Goal: Task Accomplishment & Management: Manage account settings

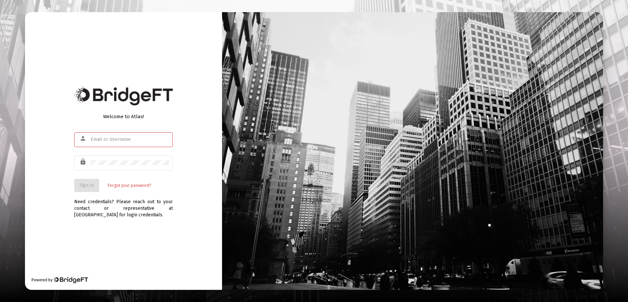
type input "[PERSON_NAME][EMAIL_ADDRESS][DOMAIN_NAME]"
click at [129, 243] on div "Welcome to Atlas! person [PERSON_NAME][EMAIL_ADDRESS][DOMAIN_NAME] lock Sign In…" at bounding box center [123, 151] width 197 height 278
click at [85, 181] on button "Sign In" at bounding box center [86, 185] width 25 height 13
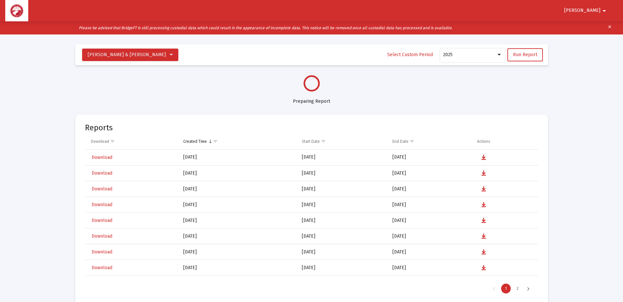
select select "View all"
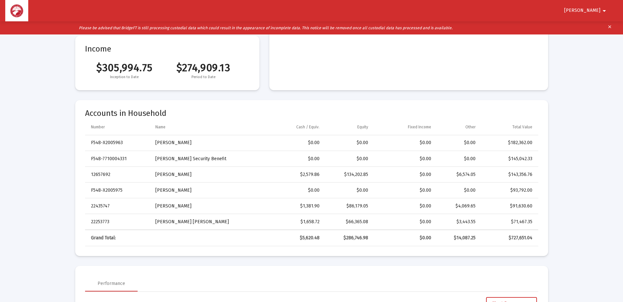
scroll to position [131, 0]
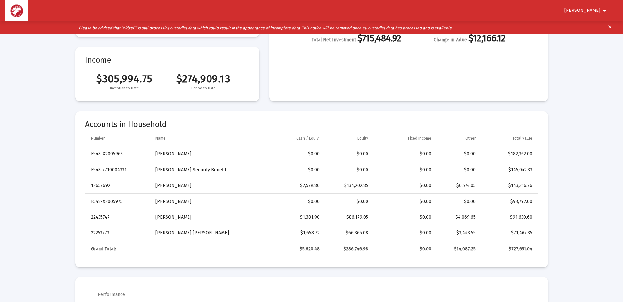
click at [592, 6] on button "[PERSON_NAME]" at bounding box center [587, 10] width 60 height 13
click at [590, 26] on button "Logout" at bounding box center [596, 28] width 37 height 16
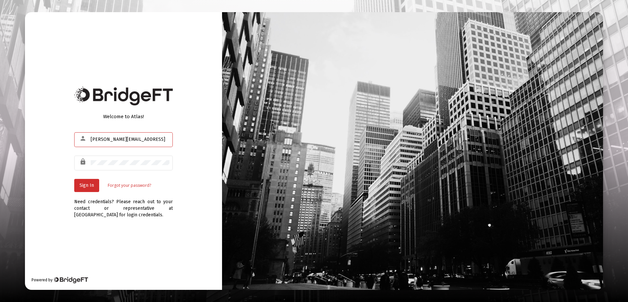
type input "r.scheidler@rcn.comdo"
